Goal: Task Accomplishment & Management: Manage account settings

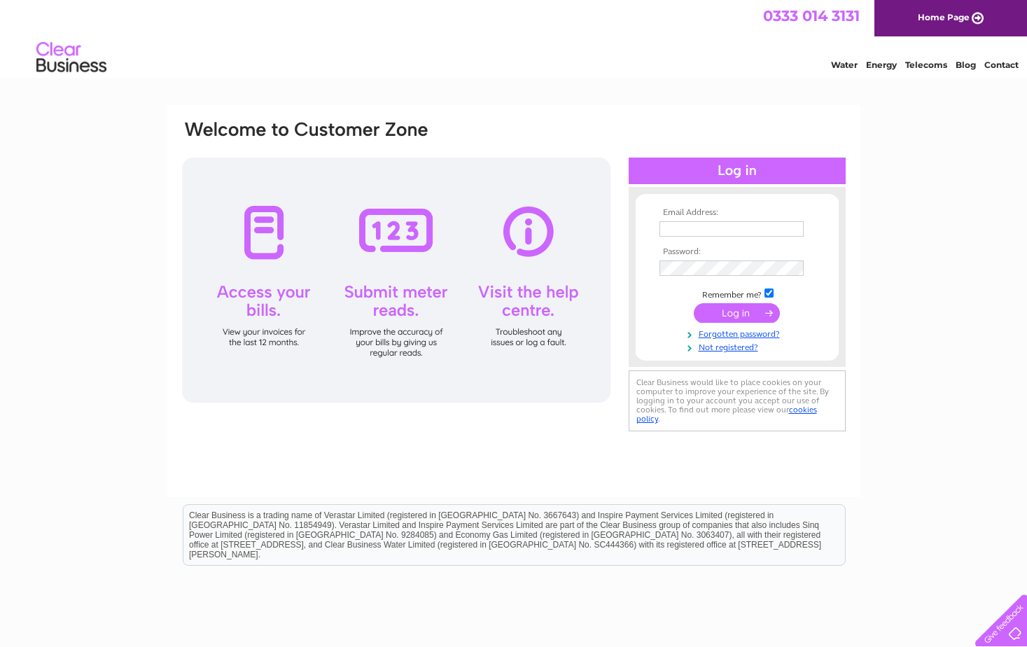
type input "nancy@womensaideml.org"
click at [734, 310] on input "submit" at bounding box center [737, 313] width 86 height 20
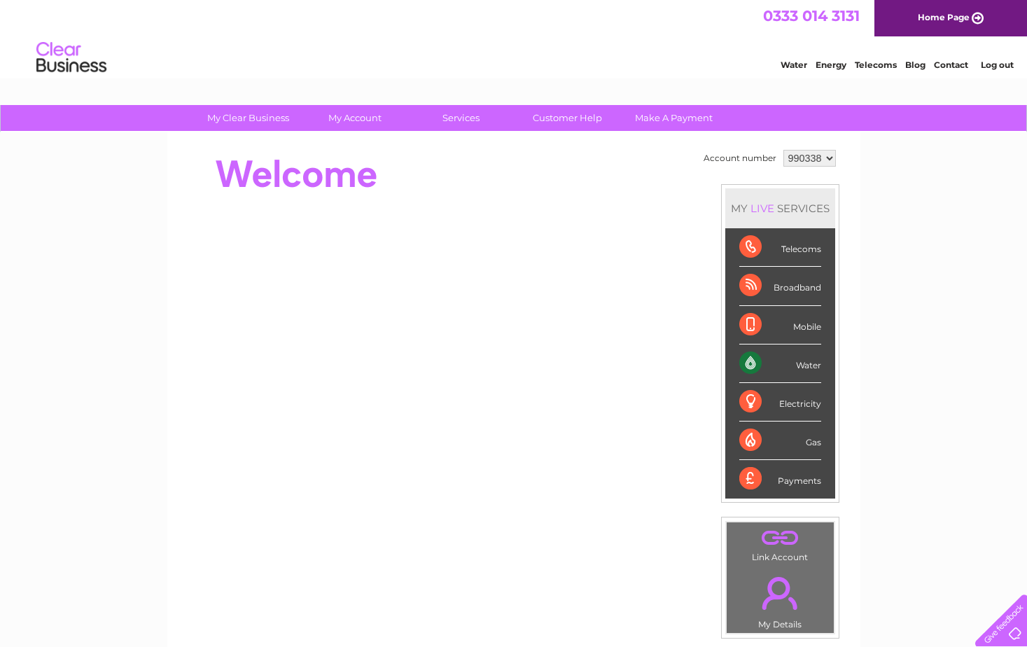
click at [799, 367] on div "Water" at bounding box center [780, 364] width 82 height 39
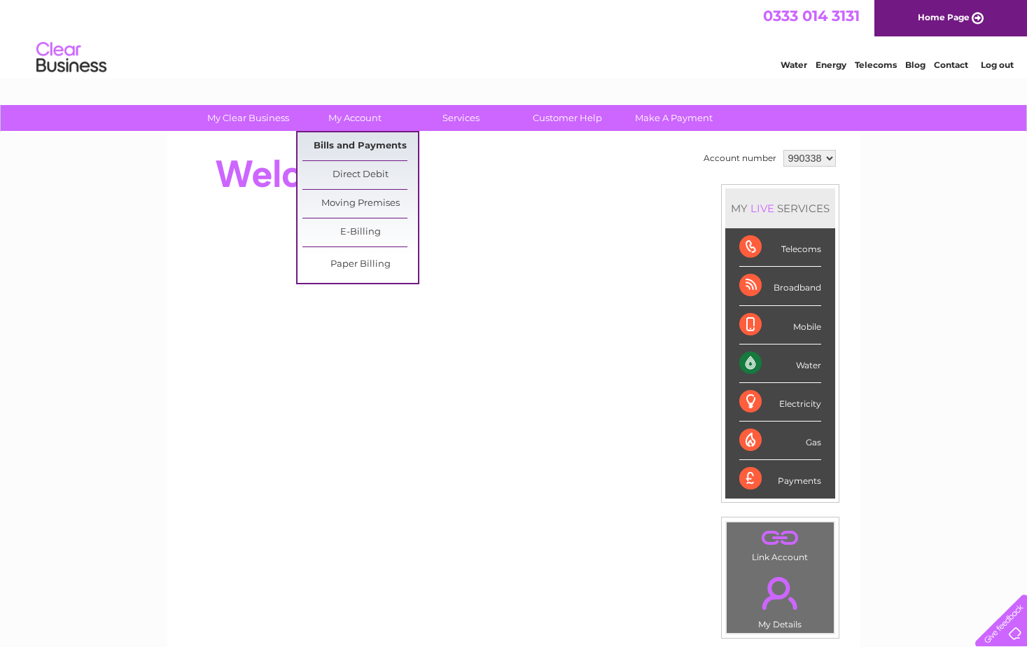
click at [368, 149] on link "Bills and Payments" at bounding box center [361, 146] width 116 height 28
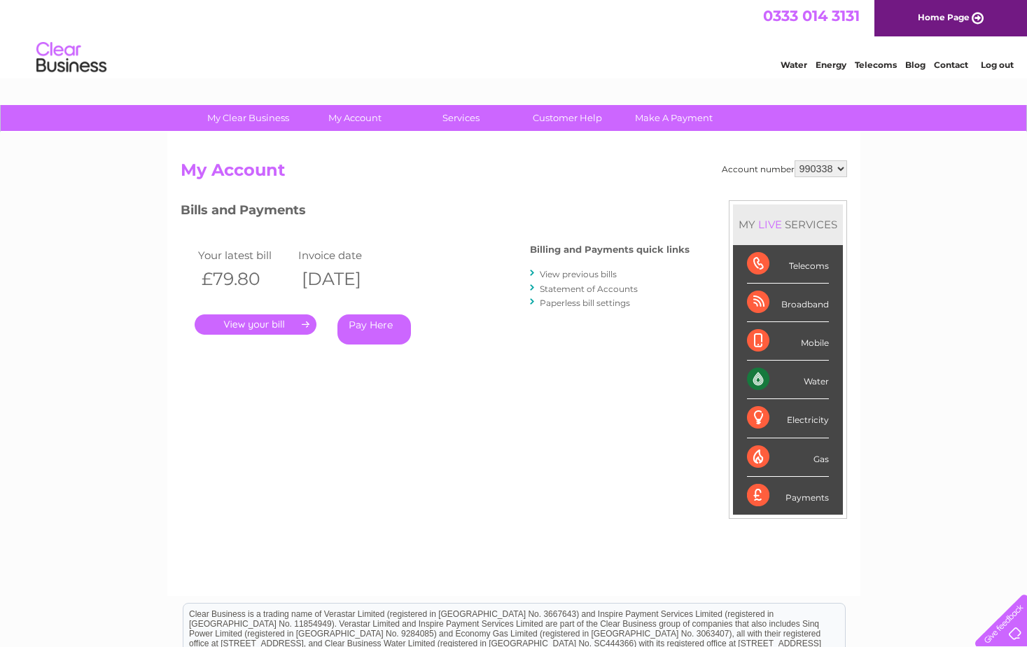
click at [242, 319] on link "." at bounding box center [256, 324] width 122 height 20
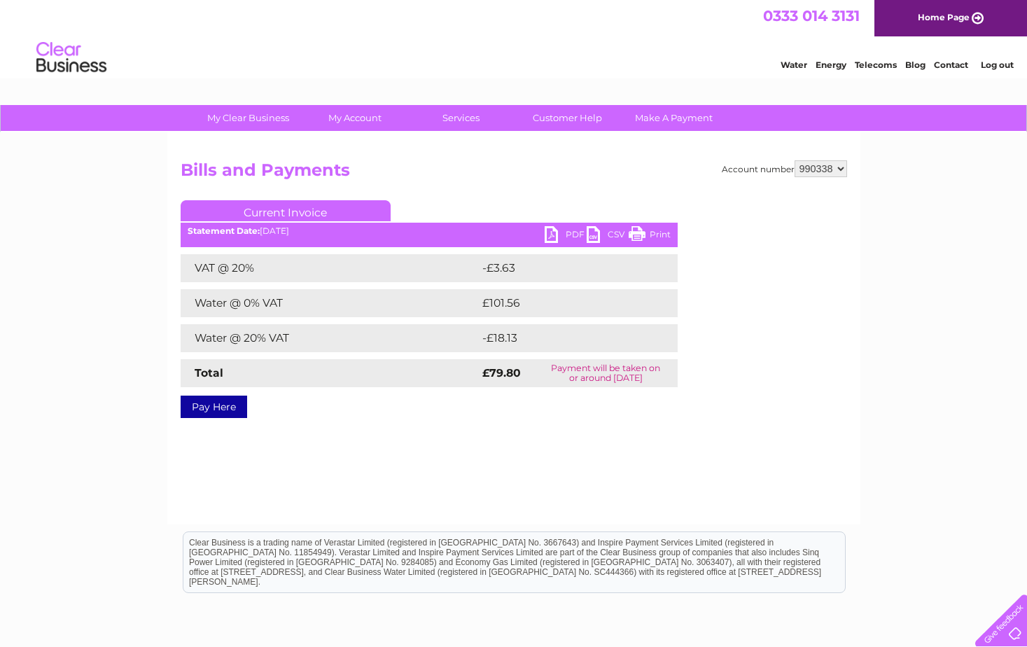
click at [553, 229] on link "PDF" at bounding box center [566, 236] width 42 height 20
